Goal: Complete application form

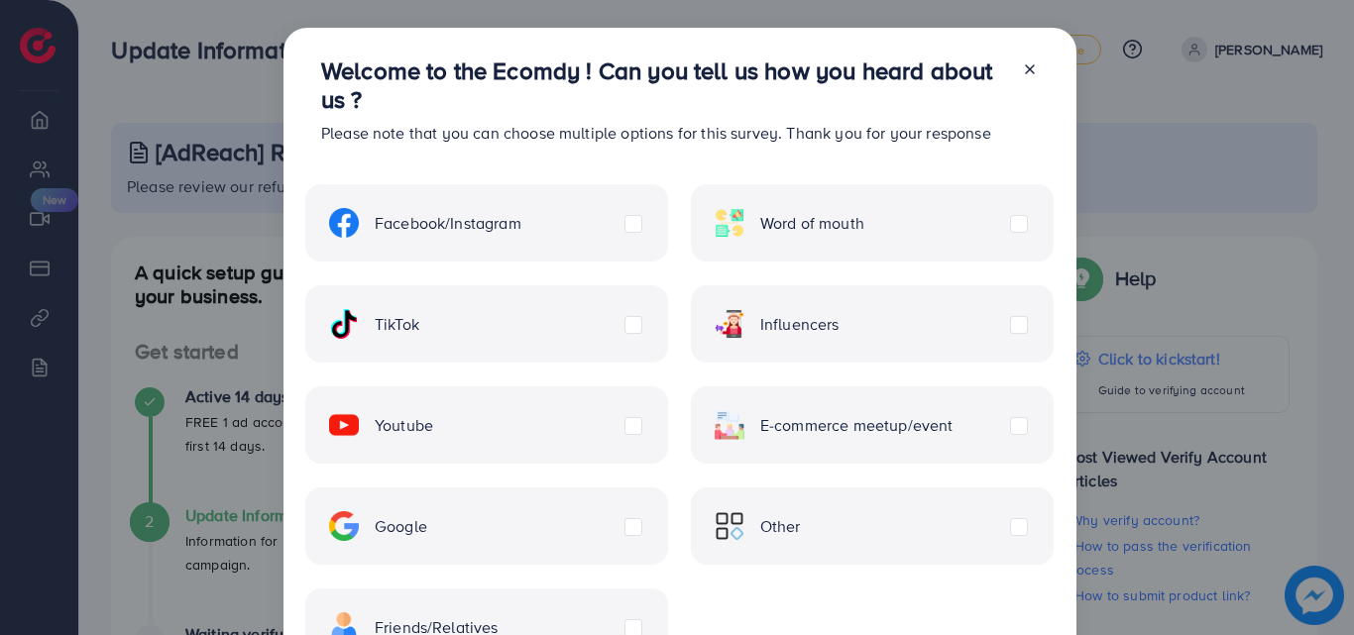
click at [432, 432] on div "Youtube" at bounding box center [486, 425] width 363 height 77
click at [623, 435] on div "Youtube" at bounding box center [486, 425] width 363 height 77
click at [433, 423] on label "Youtube" at bounding box center [381, 425] width 104 height 30
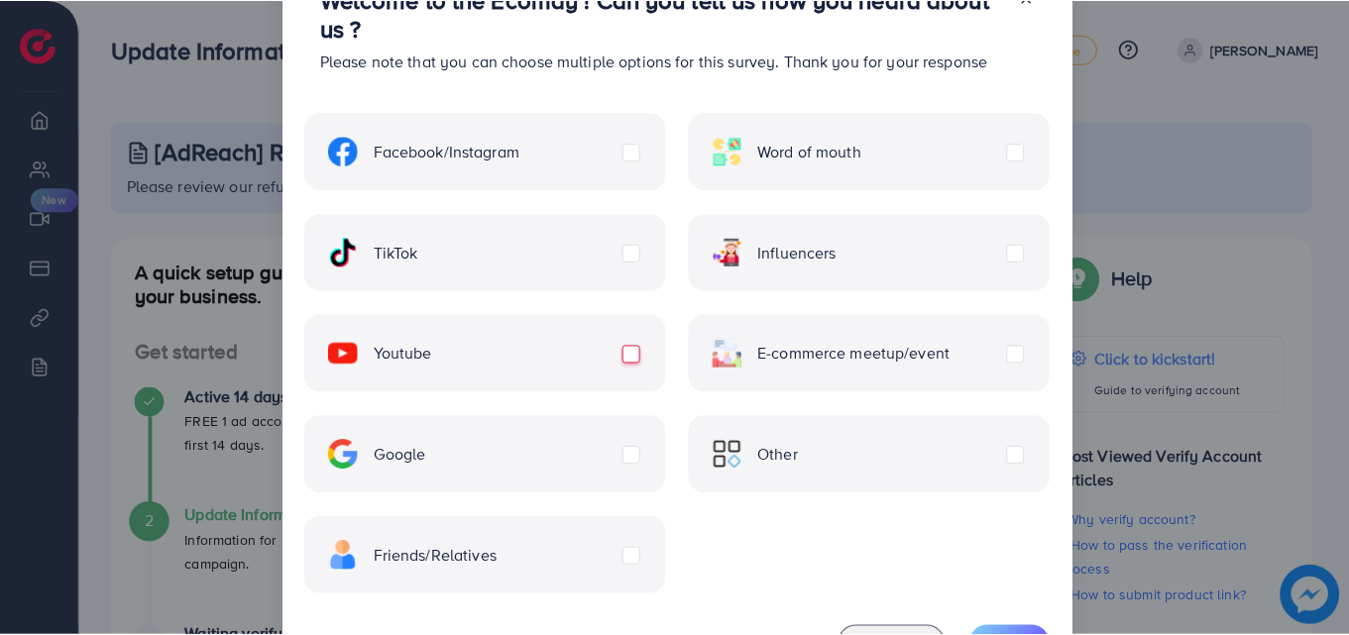
scroll to position [161, 0]
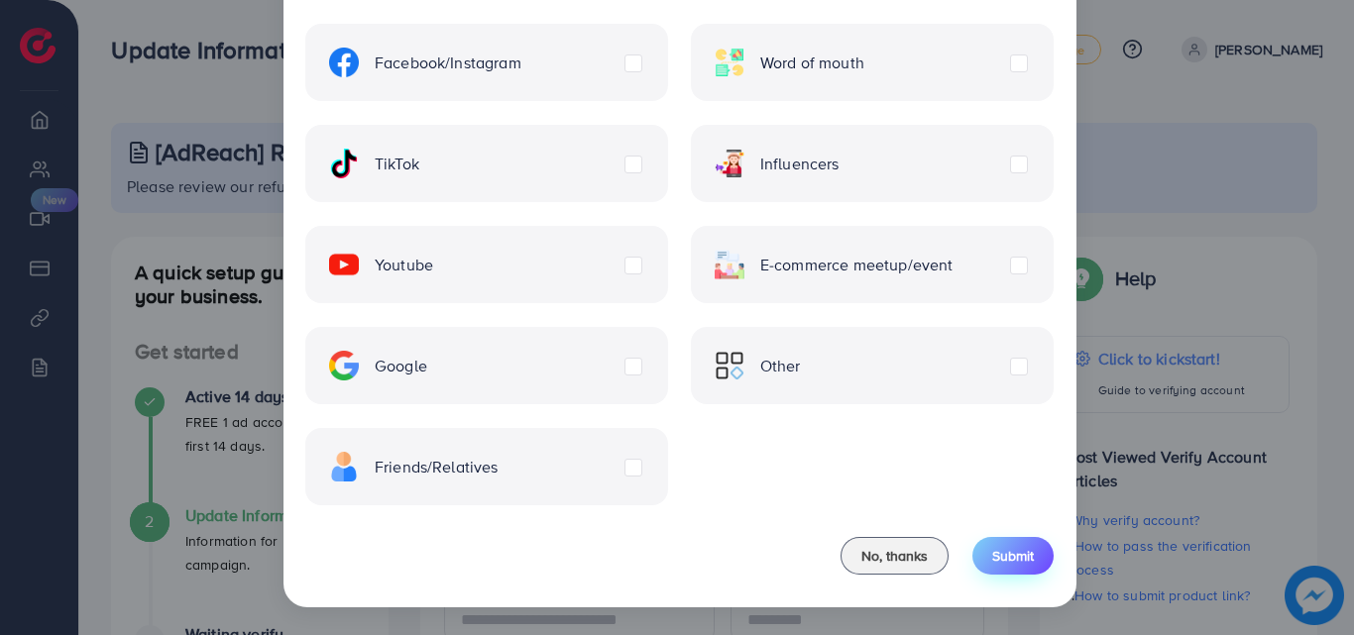
click at [998, 549] on span "Submit" at bounding box center [1013, 556] width 42 height 20
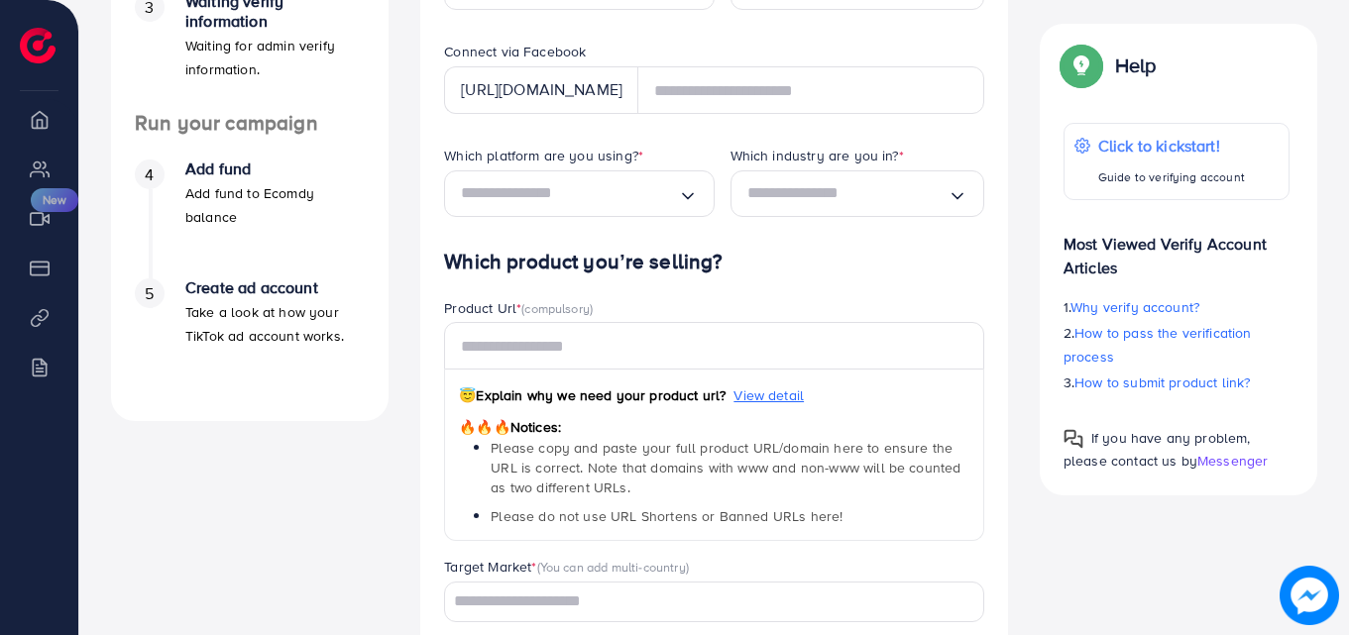
scroll to position [634, 0]
click at [594, 213] on div "Loading..." at bounding box center [579, 193] width 270 height 47
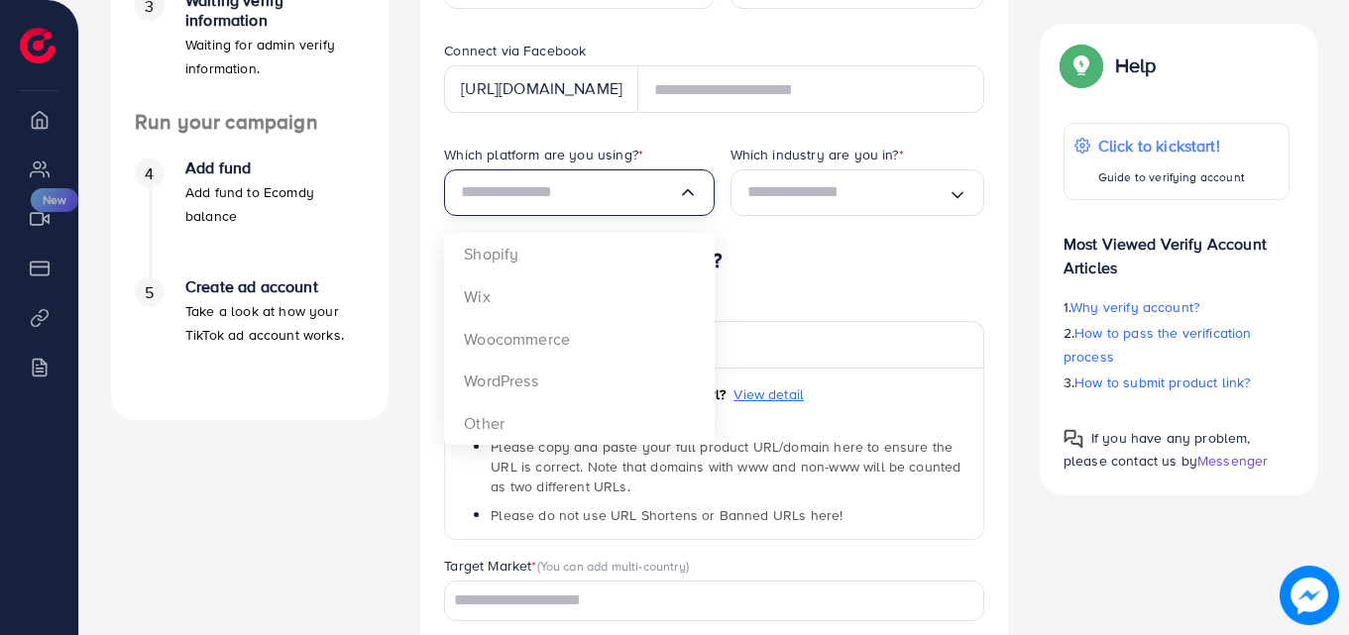
click at [594, 213] on div "Loading..." at bounding box center [579, 193] width 270 height 47
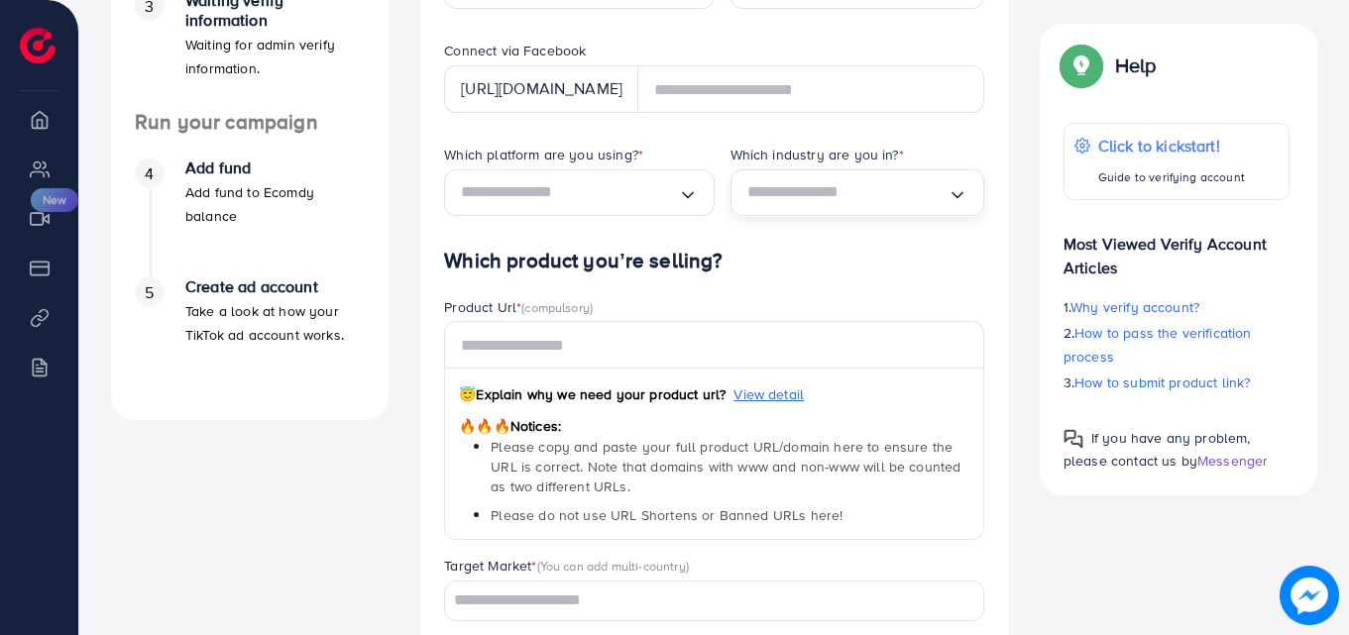
click at [871, 192] on input "Search for option" at bounding box center [848, 192] width 200 height 31
click at [628, 299] on div "Product Url * (compulsory)" at bounding box center [714, 309] width 540 height 25
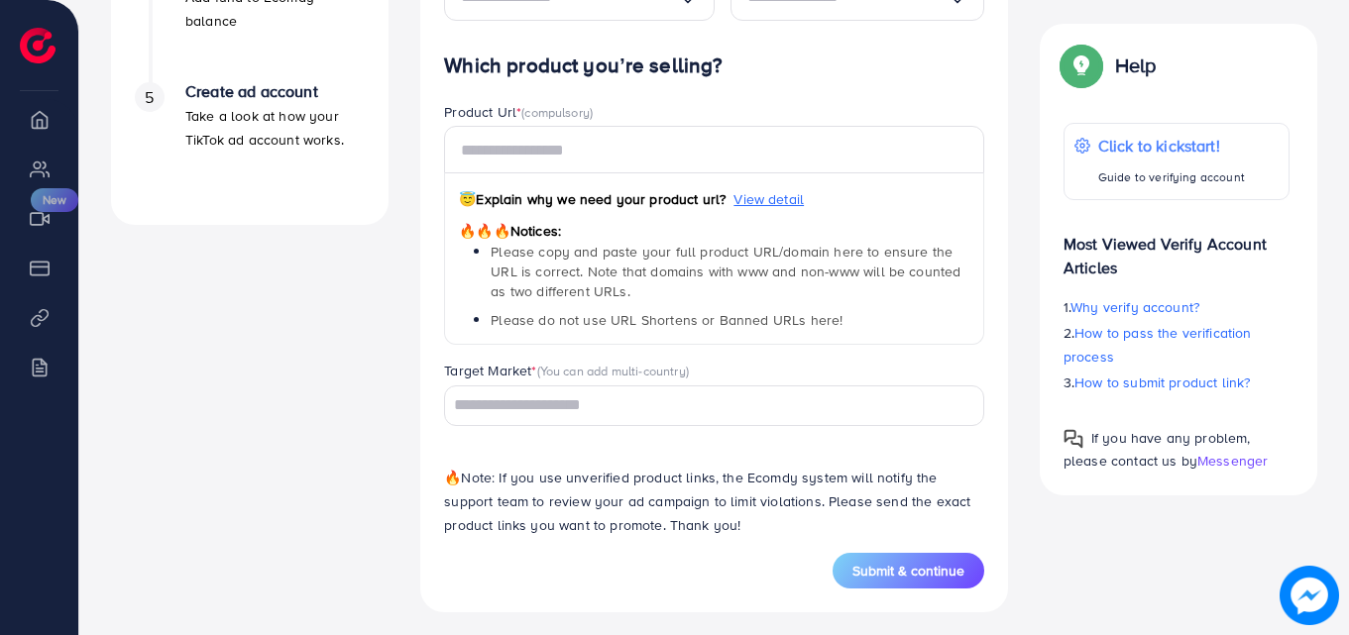
scroll to position [839, 0]
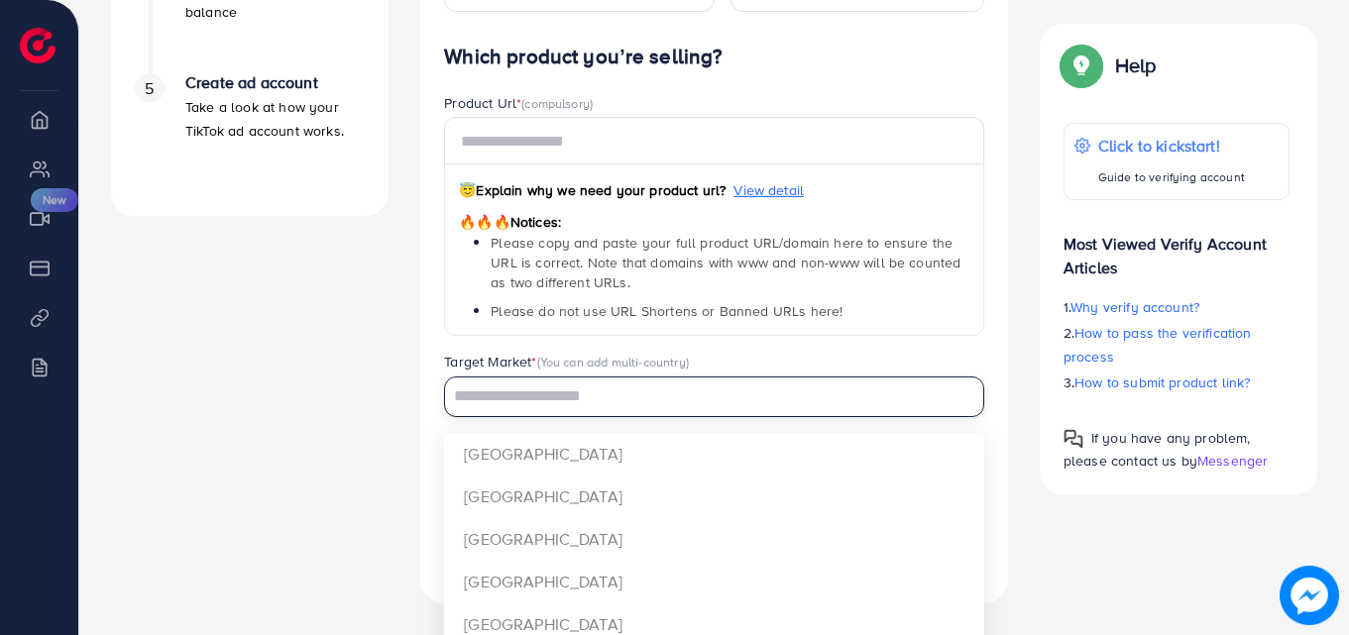
click at [576, 400] on input "Search for option" at bounding box center [703, 397] width 512 height 31
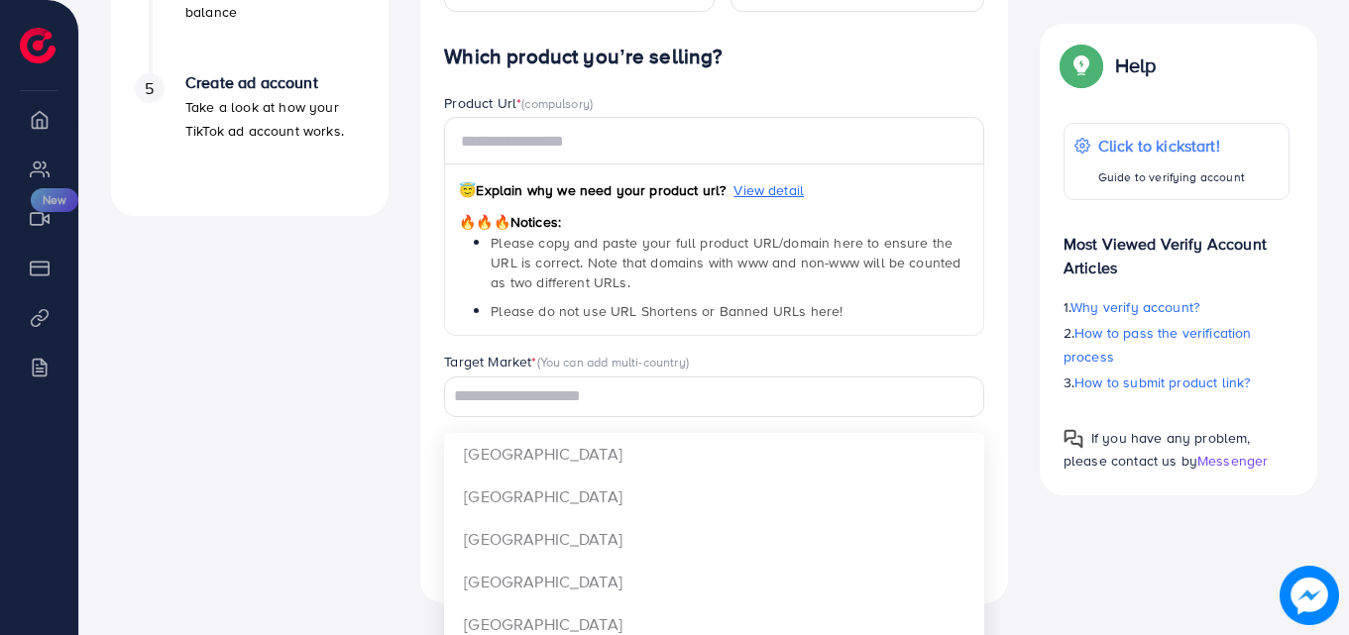
click at [438, 332] on div "Product Url * (compulsory) 😇 Explain why we need your product url? View detail …" at bounding box center [714, 222] width 572 height 259
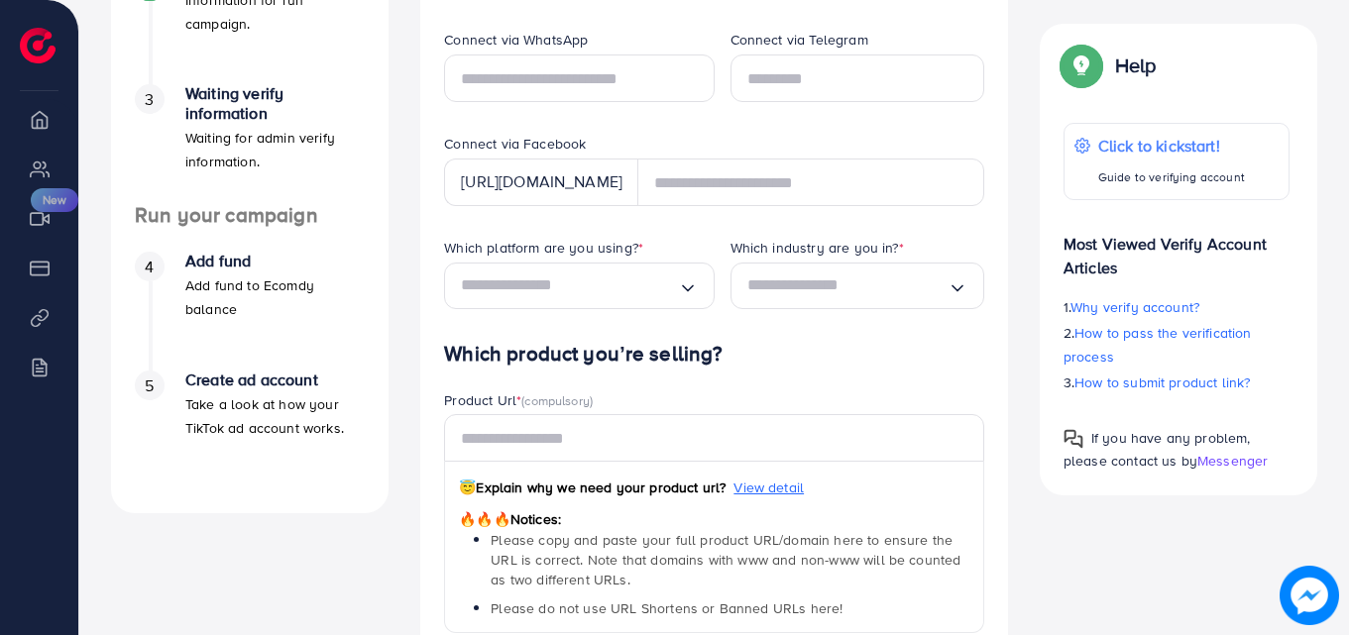
scroll to position [0, 0]
